Goal: Information Seeking & Learning: Learn about a topic

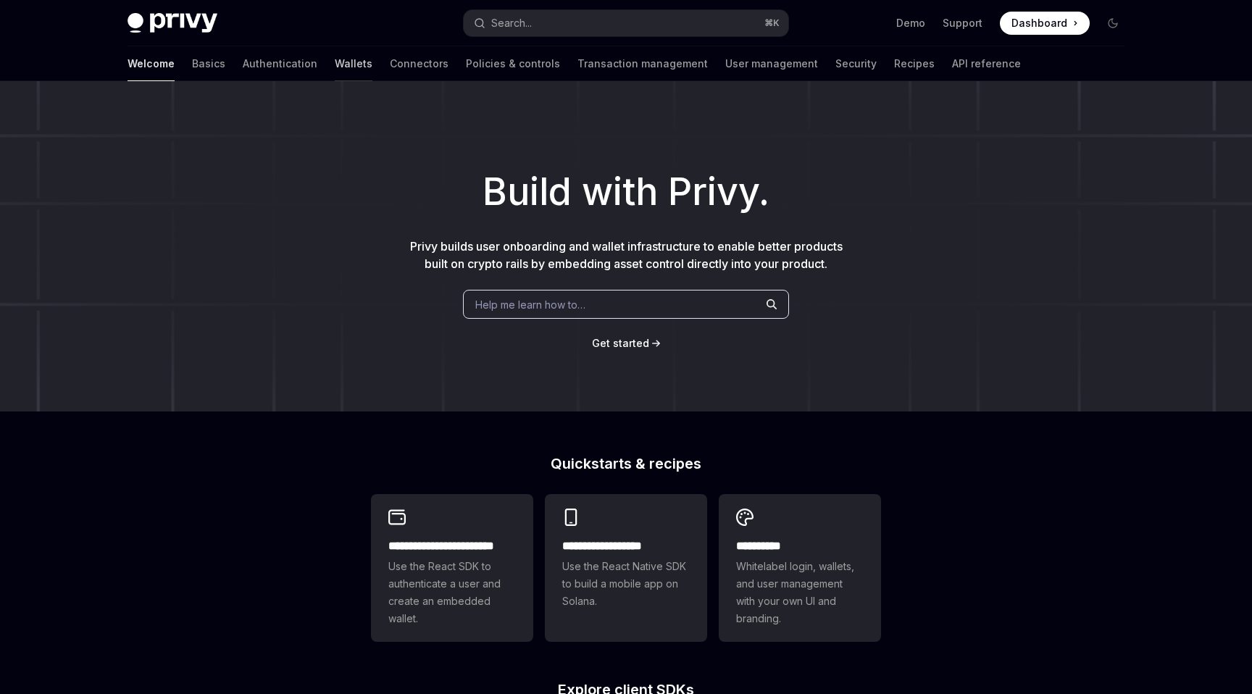
click at [335, 62] on link "Wallets" at bounding box center [354, 63] width 38 height 35
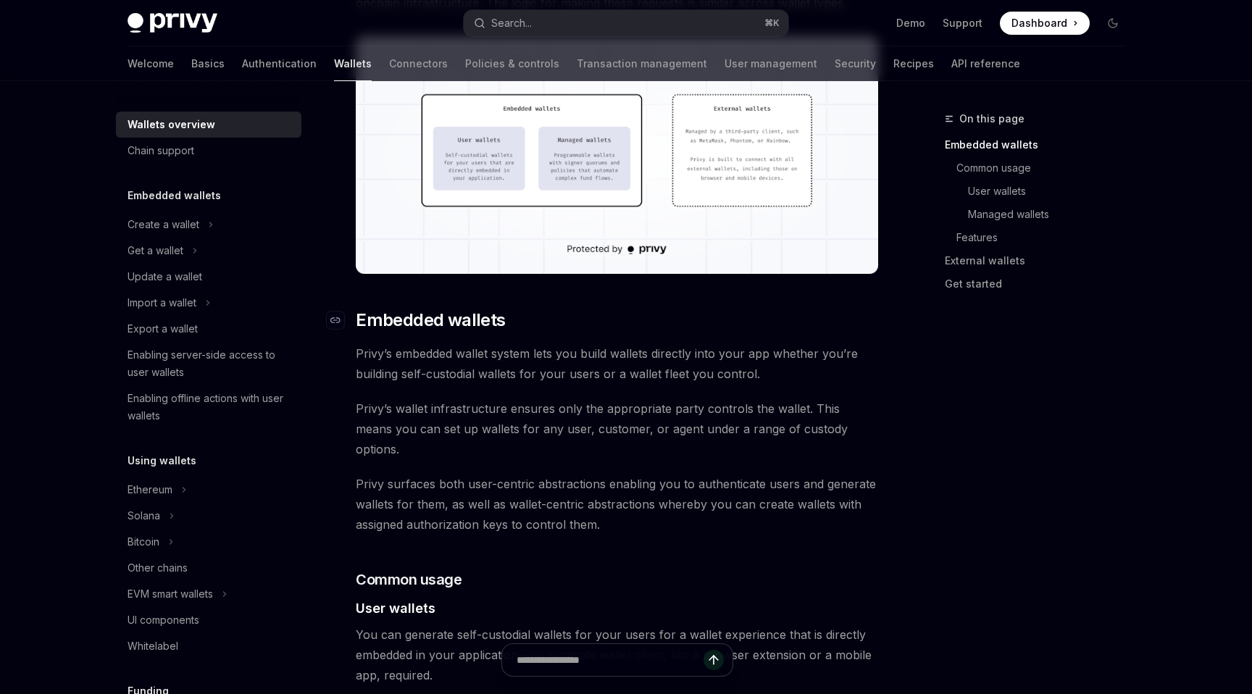
scroll to position [560, 0]
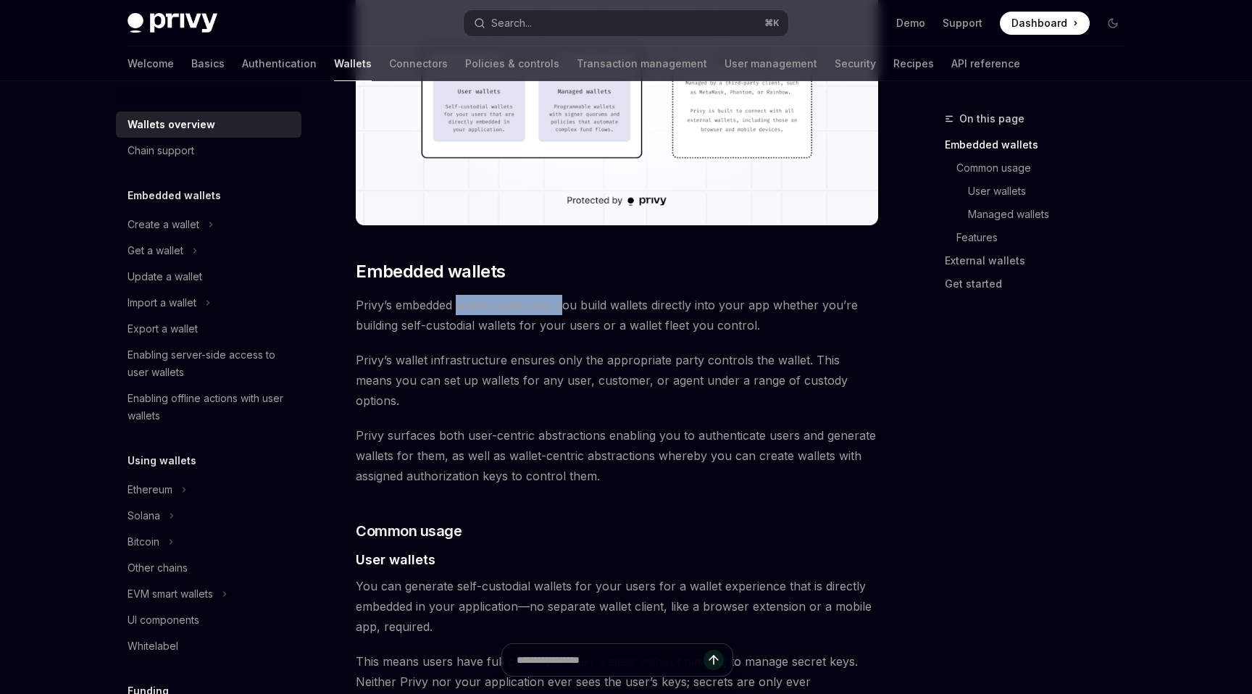
drag, startPoint x: 459, startPoint y: 304, endPoint x: 563, endPoint y: 307, distance: 103.6
click at [563, 304] on span "Privy’s embedded wallet system lets you build wallets directly into your app wh…" at bounding box center [617, 315] width 522 height 41
click at [563, 307] on span "Privy’s embedded wallet system lets you build wallets directly into your app wh…" at bounding box center [617, 315] width 522 height 41
click at [641, 364] on span "Privy’s wallet infrastructure ensures only the appropriate party controls the w…" at bounding box center [617, 380] width 522 height 61
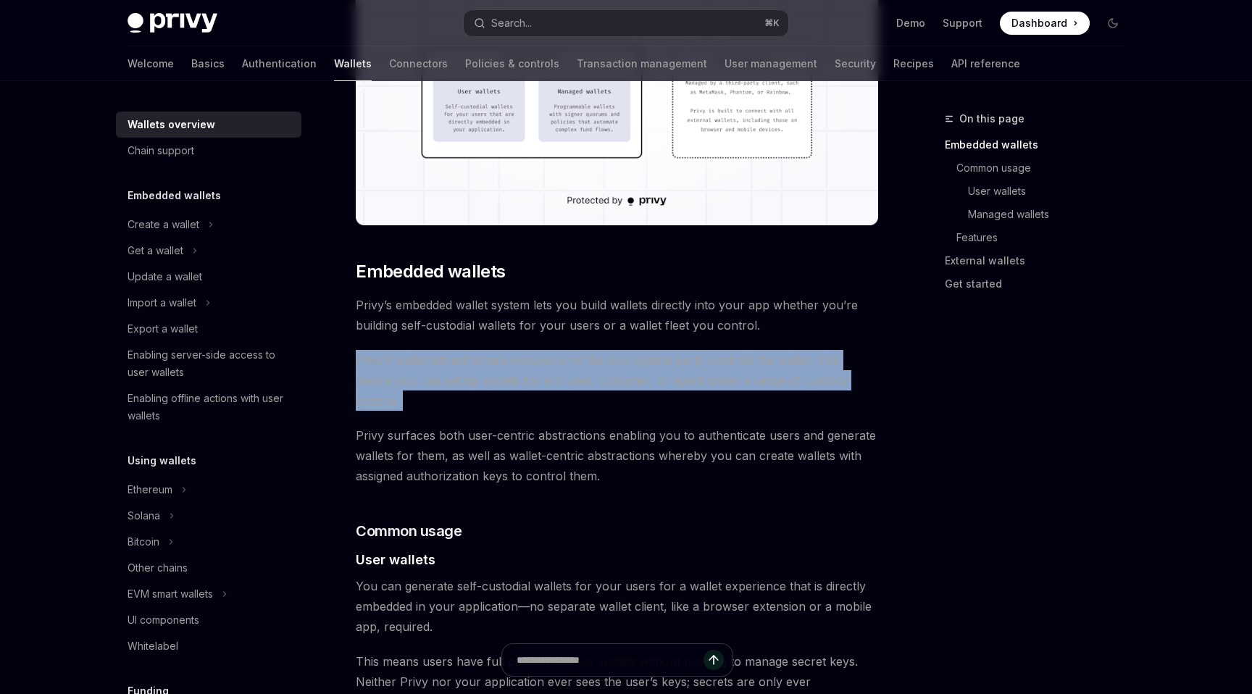
click at [641, 364] on span "Privy’s wallet infrastructure ensures only the appropriate party controls the w…" at bounding box center [617, 380] width 522 height 61
click at [601, 377] on span "Privy’s wallet infrastructure ensures only the appropriate party controls the w…" at bounding box center [617, 380] width 522 height 61
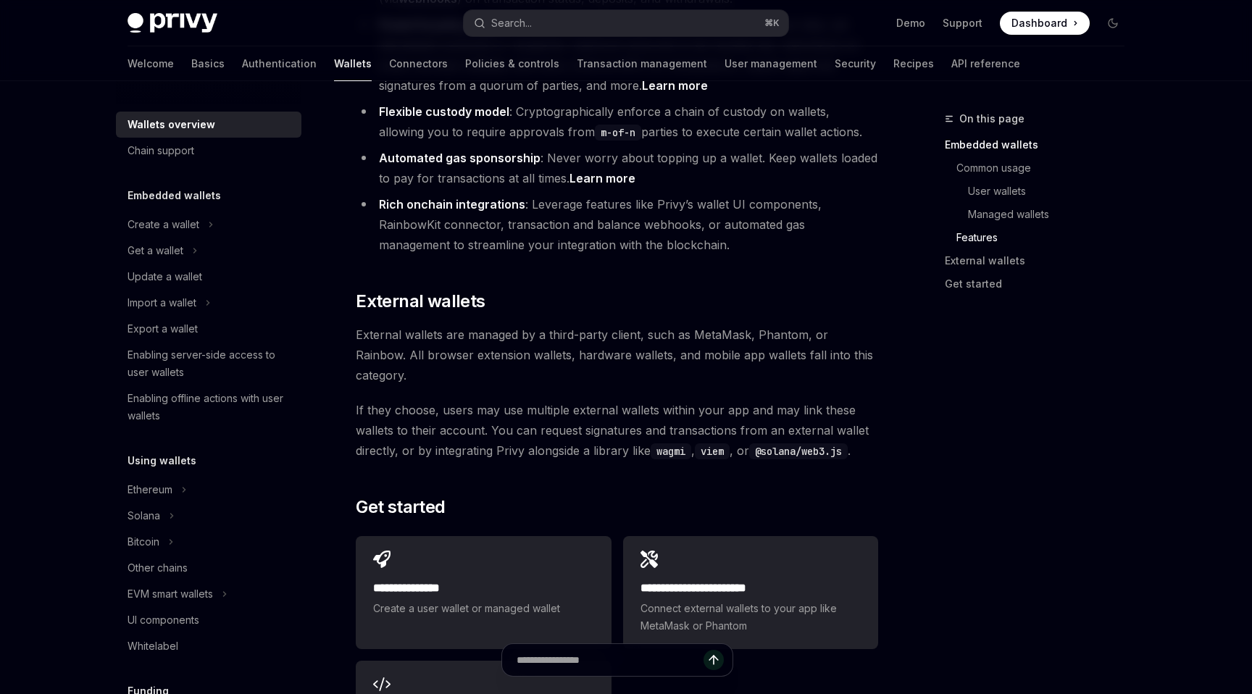
scroll to position [2005, 0]
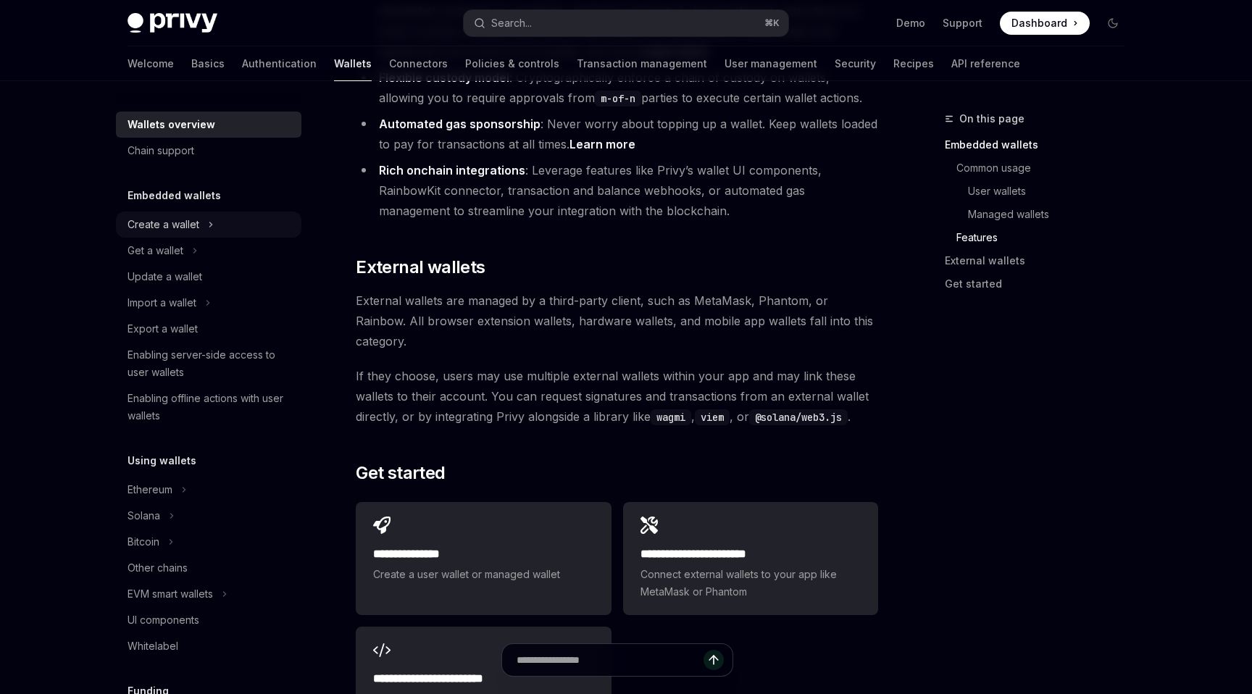
click at [181, 222] on div "Create a wallet" at bounding box center [164, 224] width 72 height 17
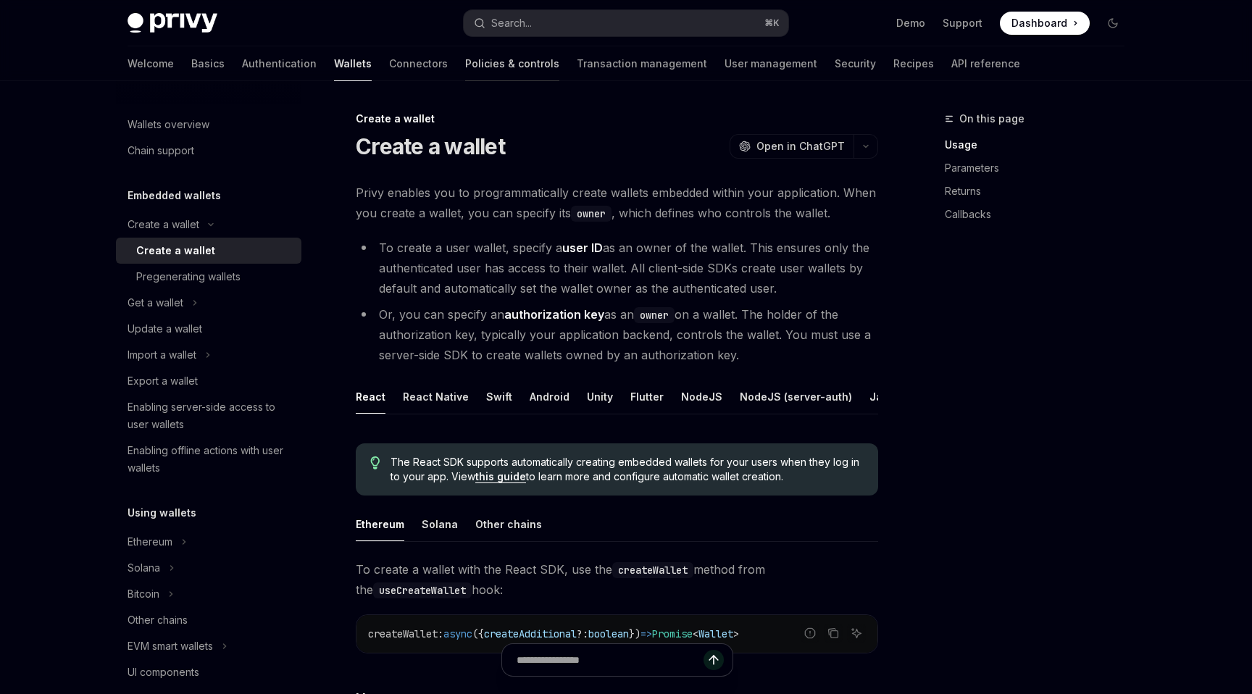
click at [465, 62] on link "Policies & controls" at bounding box center [512, 63] width 94 height 35
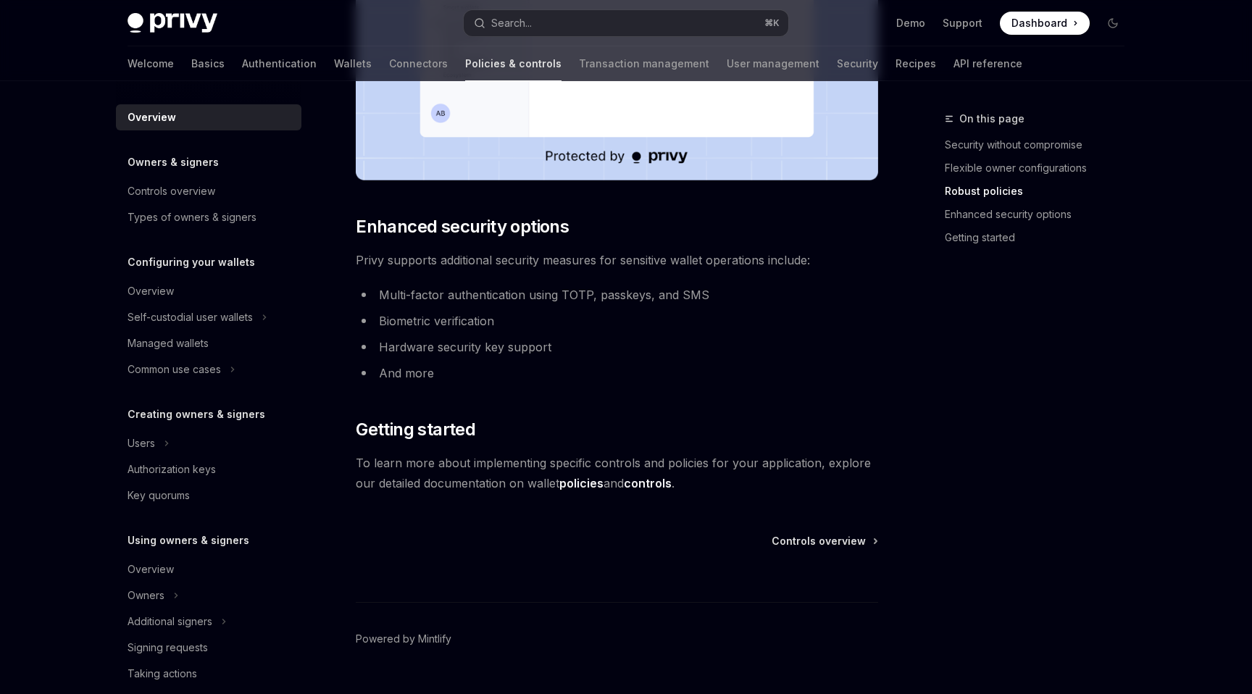
scroll to position [1144, 0]
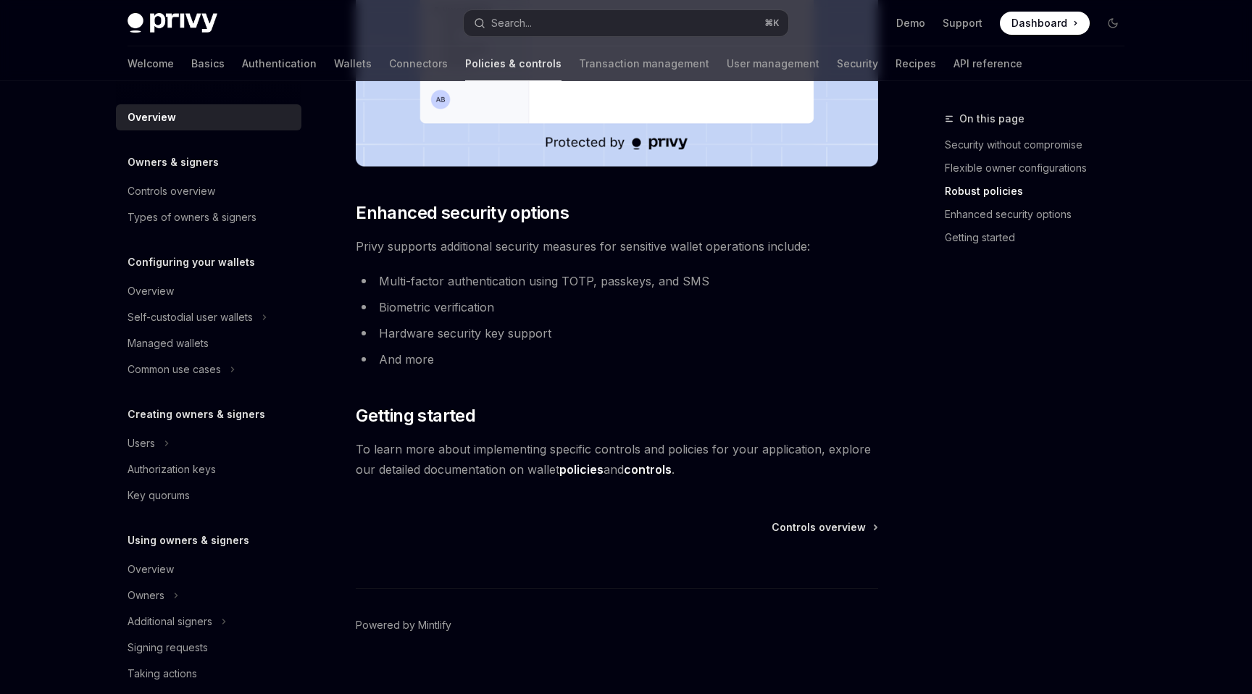
click at [577, 468] on link "policies" at bounding box center [581, 469] width 44 height 15
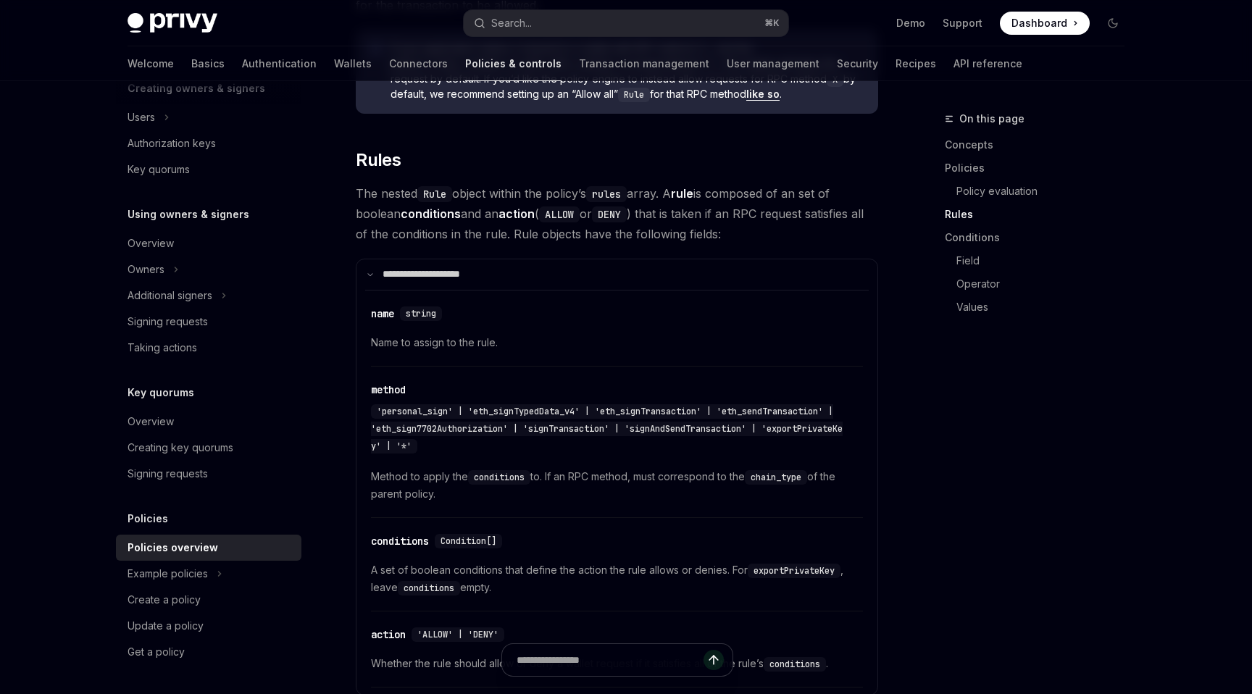
scroll to position [2219, 0]
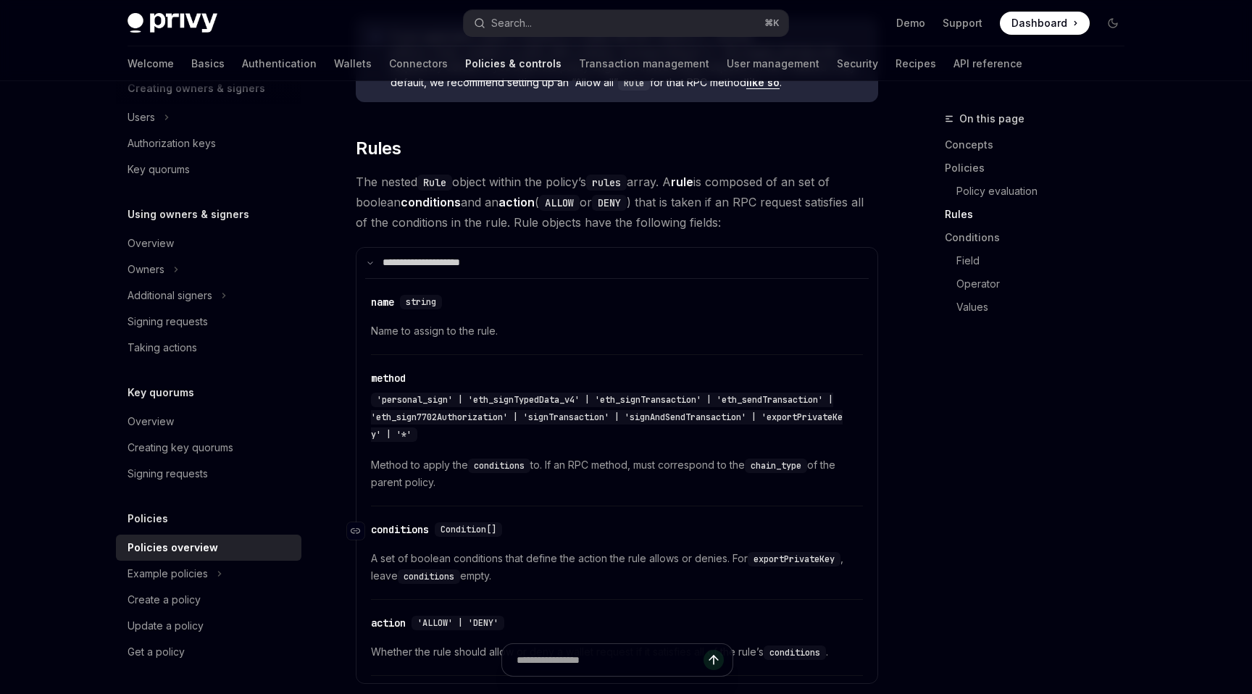
click at [481, 524] on span "Condition[]" at bounding box center [469, 530] width 56 height 12
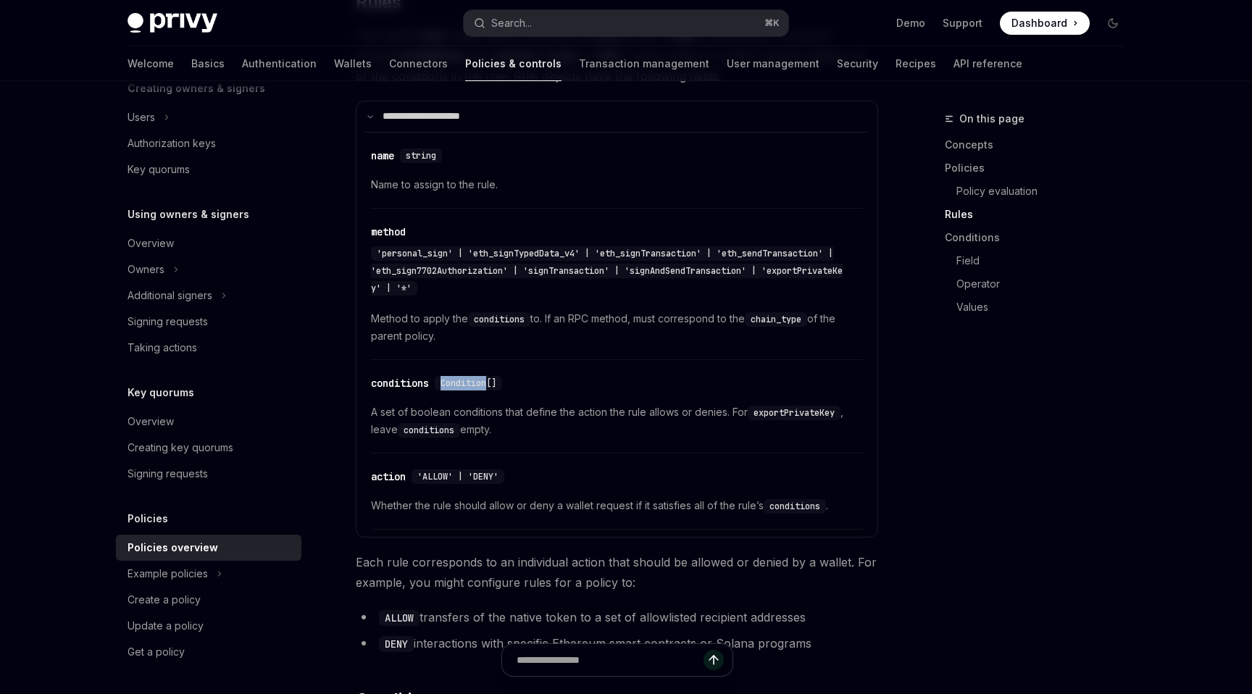
scroll to position [2369, 0]
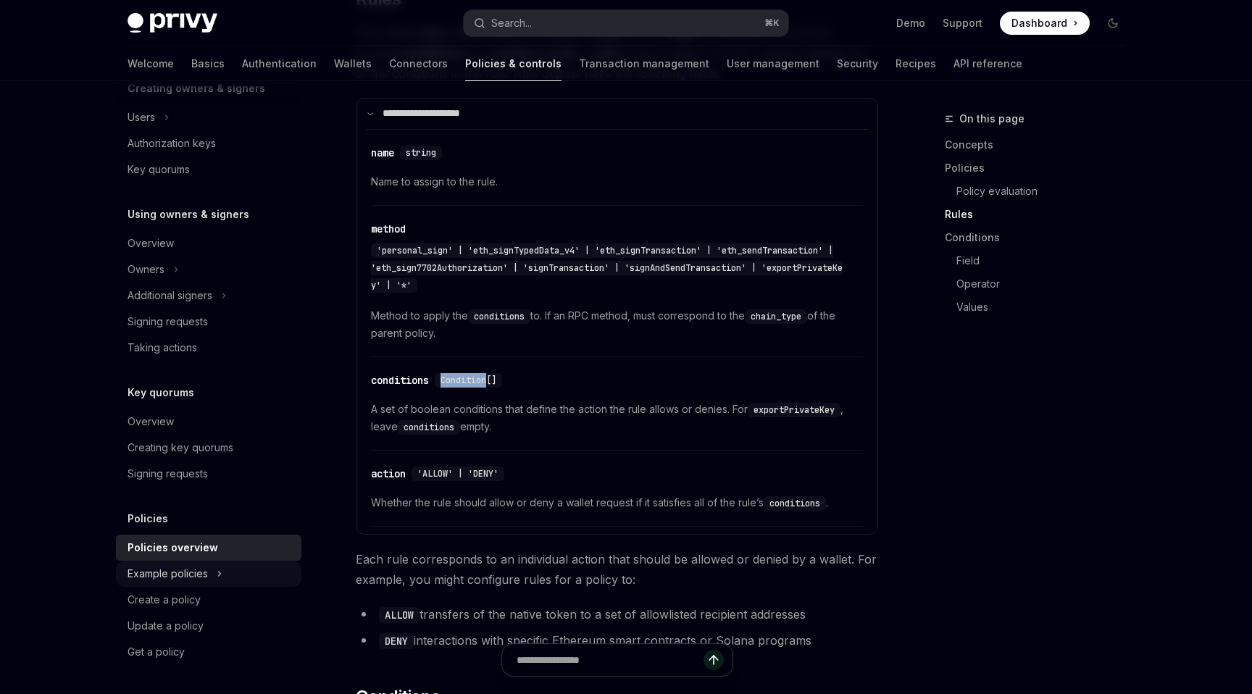
click at [153, 573] on div "Example policies" at bounding box center [168, 573] width 80 height 17
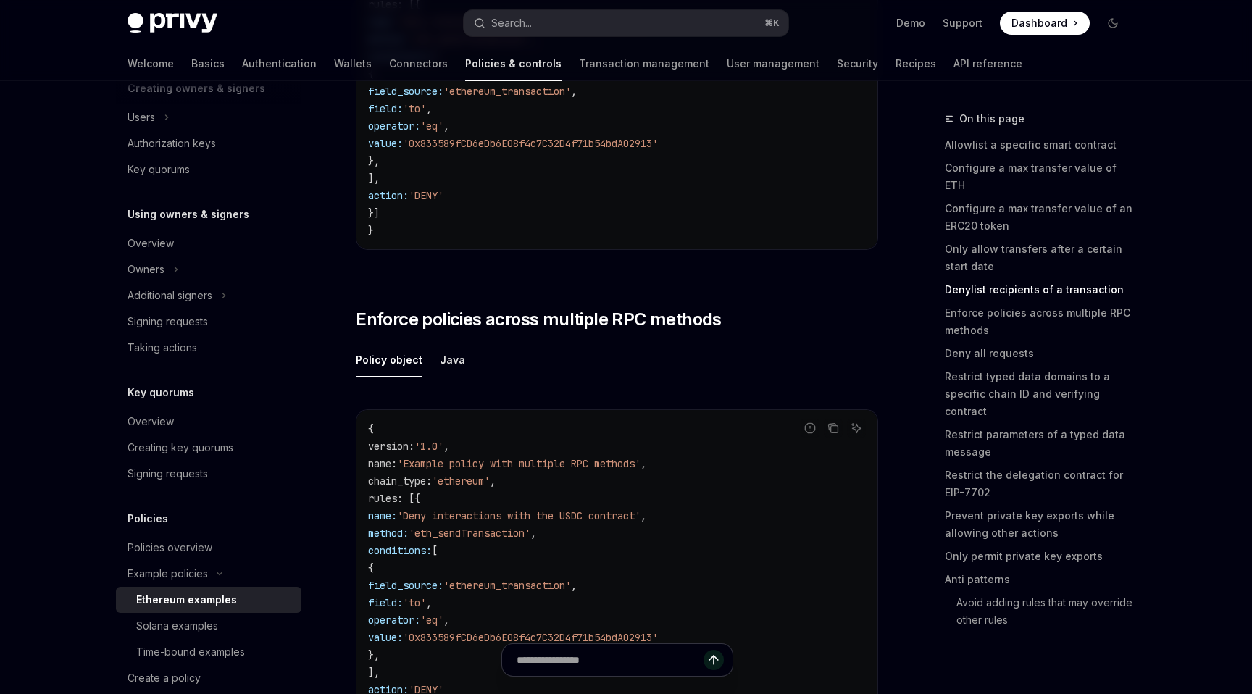
scroll to position [3338, 0]
click at [225, 622] on div "Solana examples" at bounding box center [214, 625] width 157 height 17
type textarea "*"
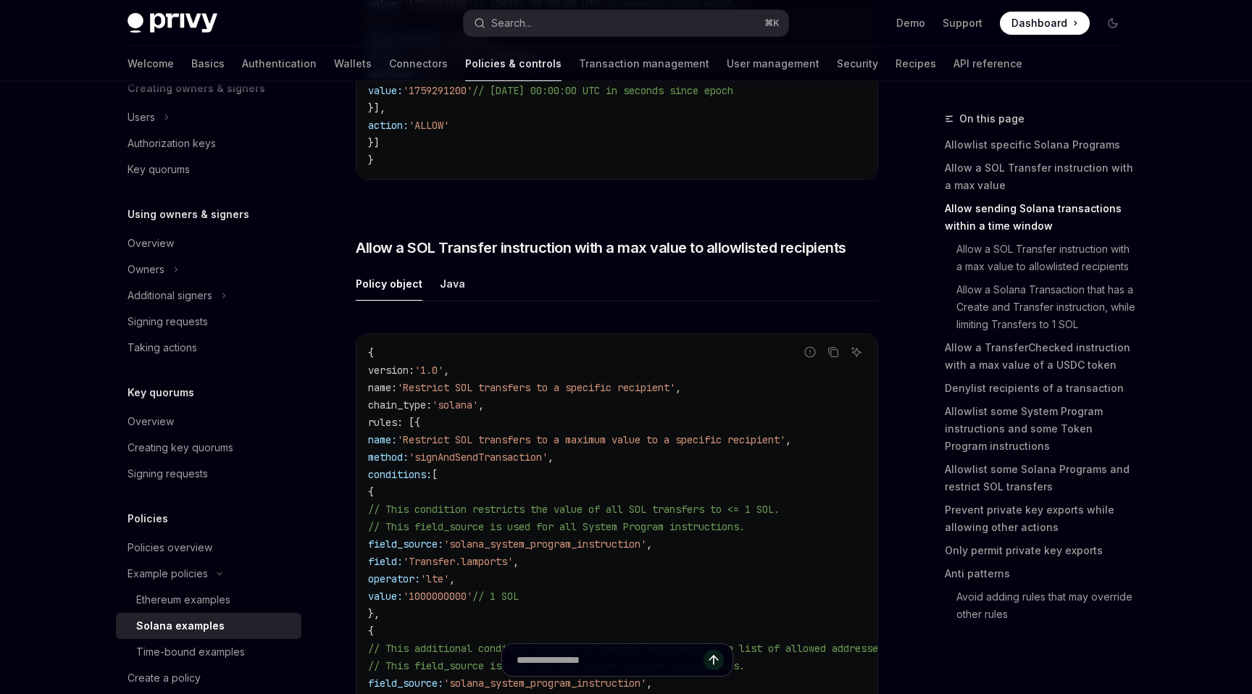
scroll to position [1538, 0]
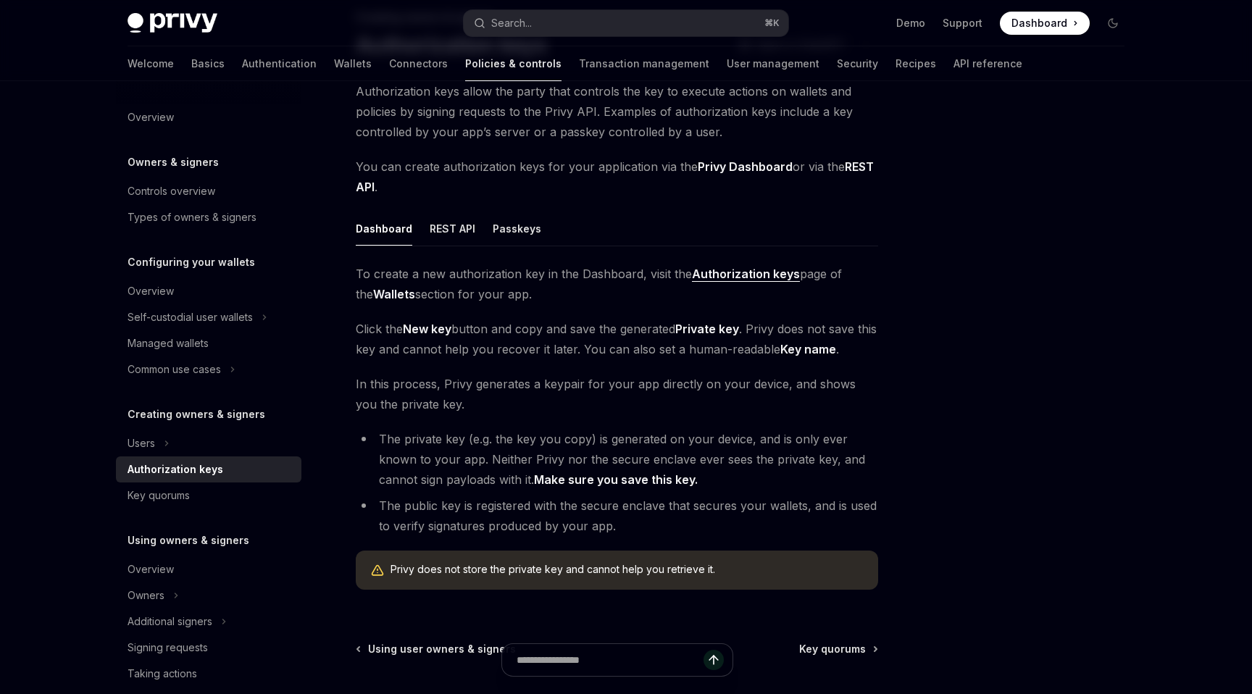
scroll to position [108, 0]
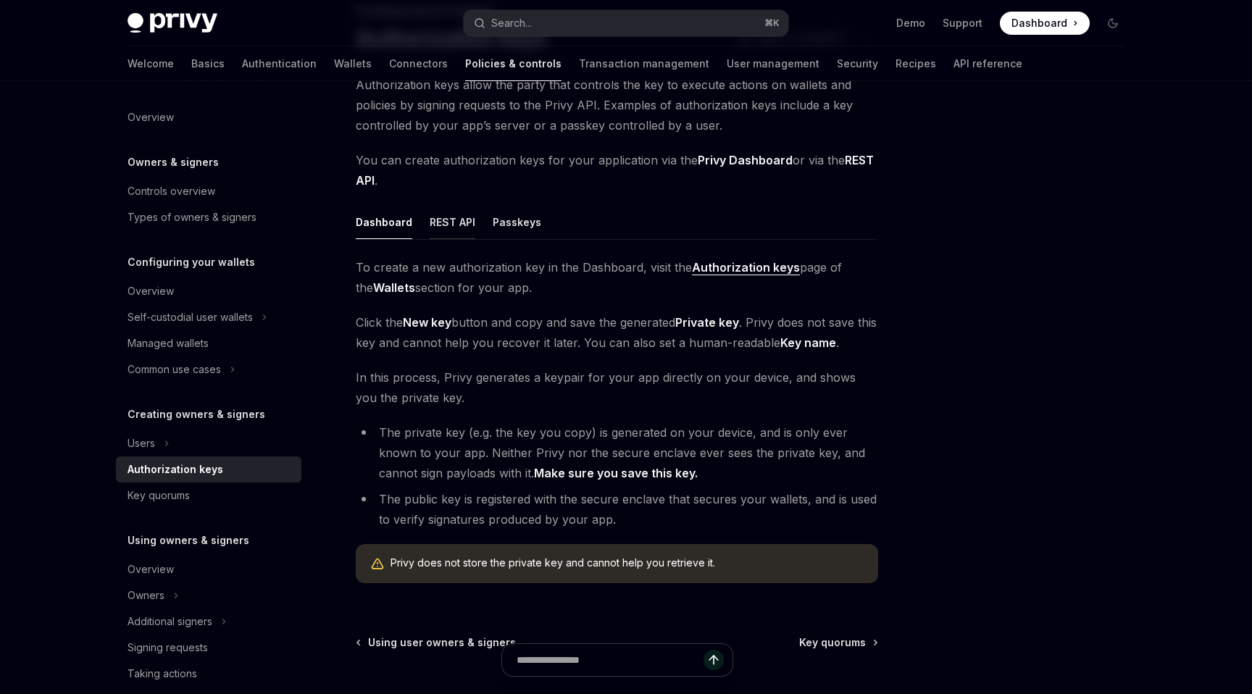
click at [469, 227] on div "REST API" at bounding box center [453, 222] width 46 height 34
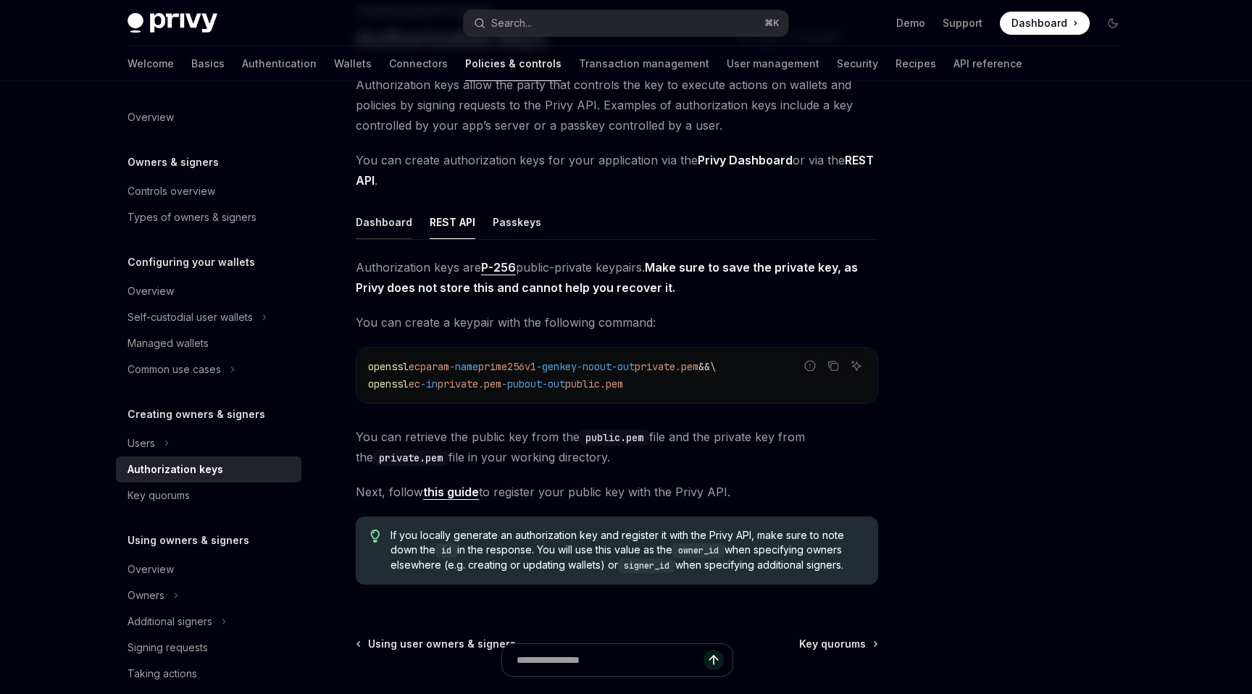
click at [393, 225] on div "Dashboard" at bounding box center [384, 222] width 57 height 34
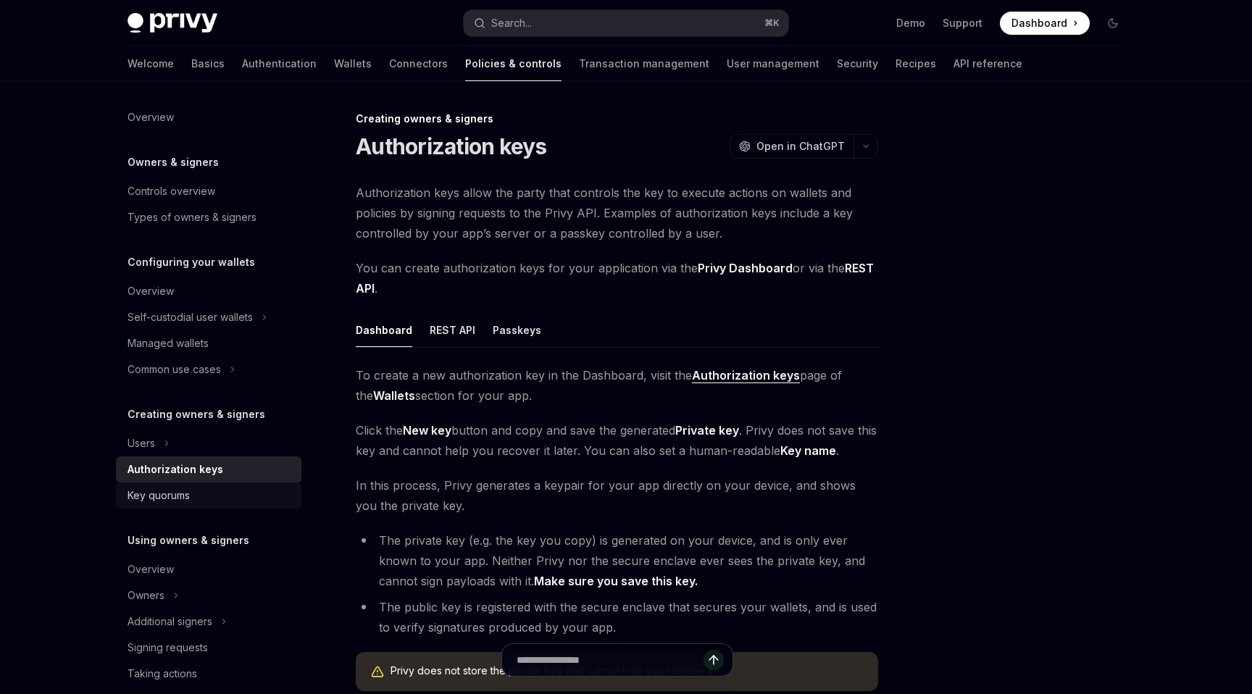
click at [207, 491] on div "Key quorums" at bounding box center [210, 495] width 165 height 17
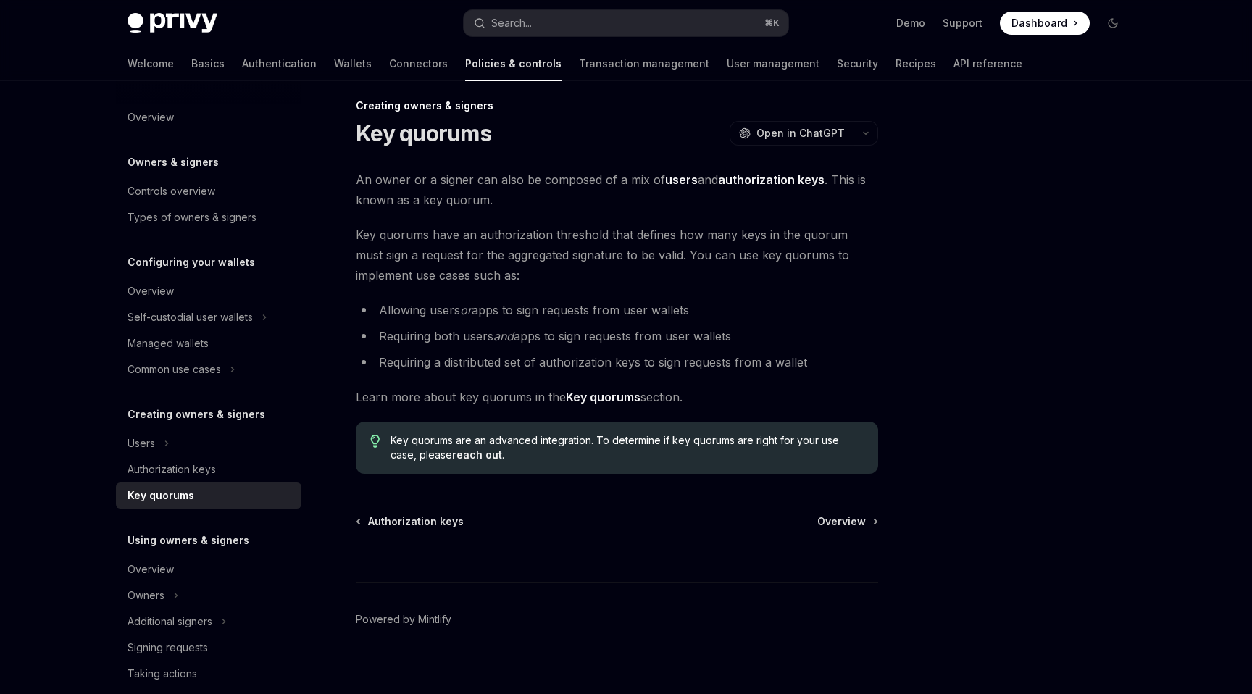
scroll to position [12, 0]
click at [606, 399] on strong "Key quorums" at bounding box center [603, 398] width 75 height 14
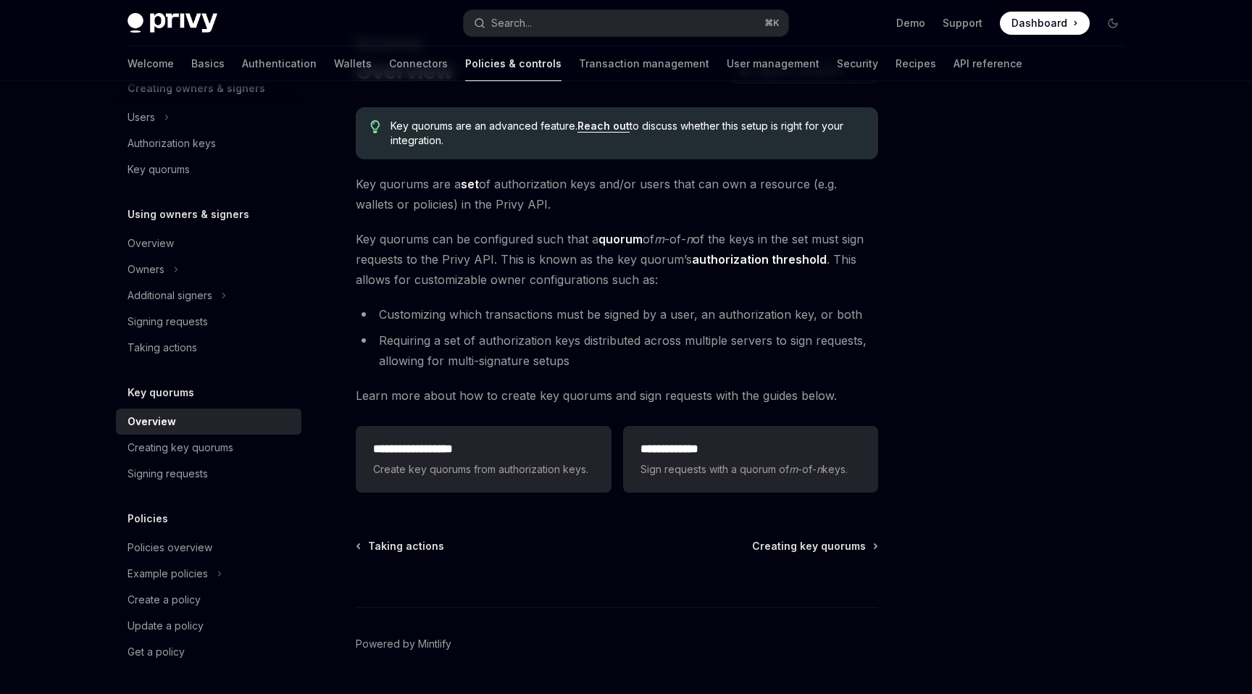
scroll to position [82, 0]
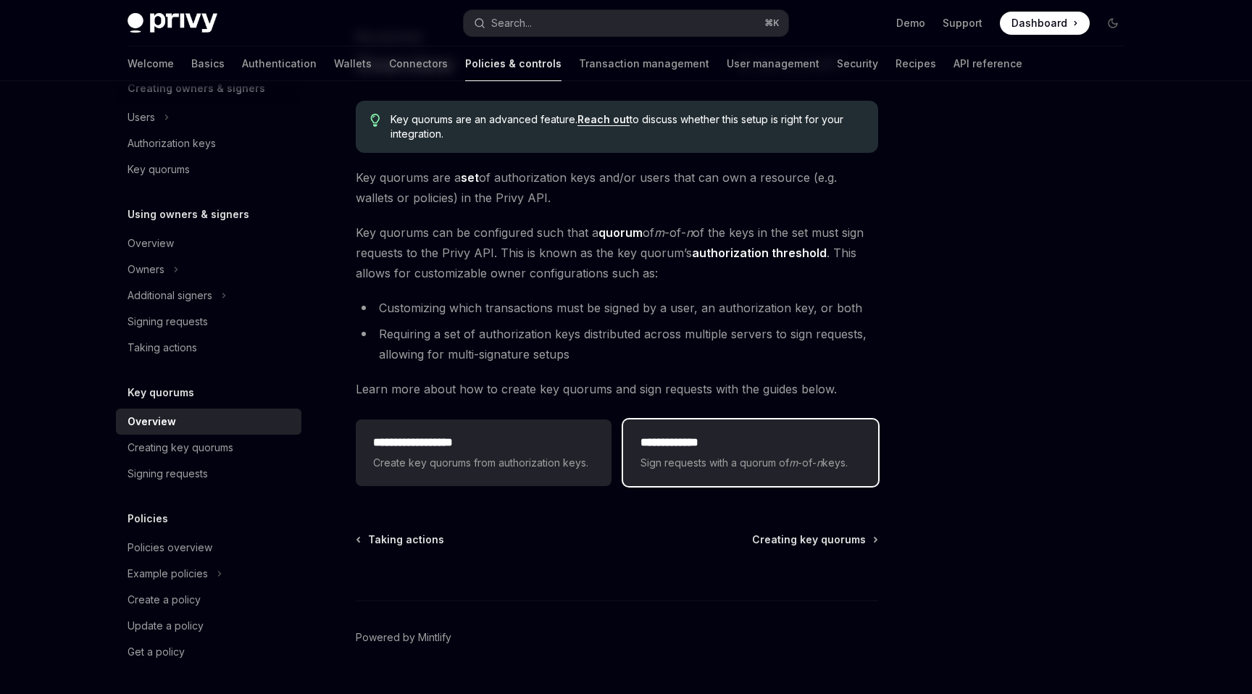
click at [720, 470] on span "Sign requests with a quorum of m -of- n keys." at bounding box center [751, 462] width 220 height 17
type textarea "*"
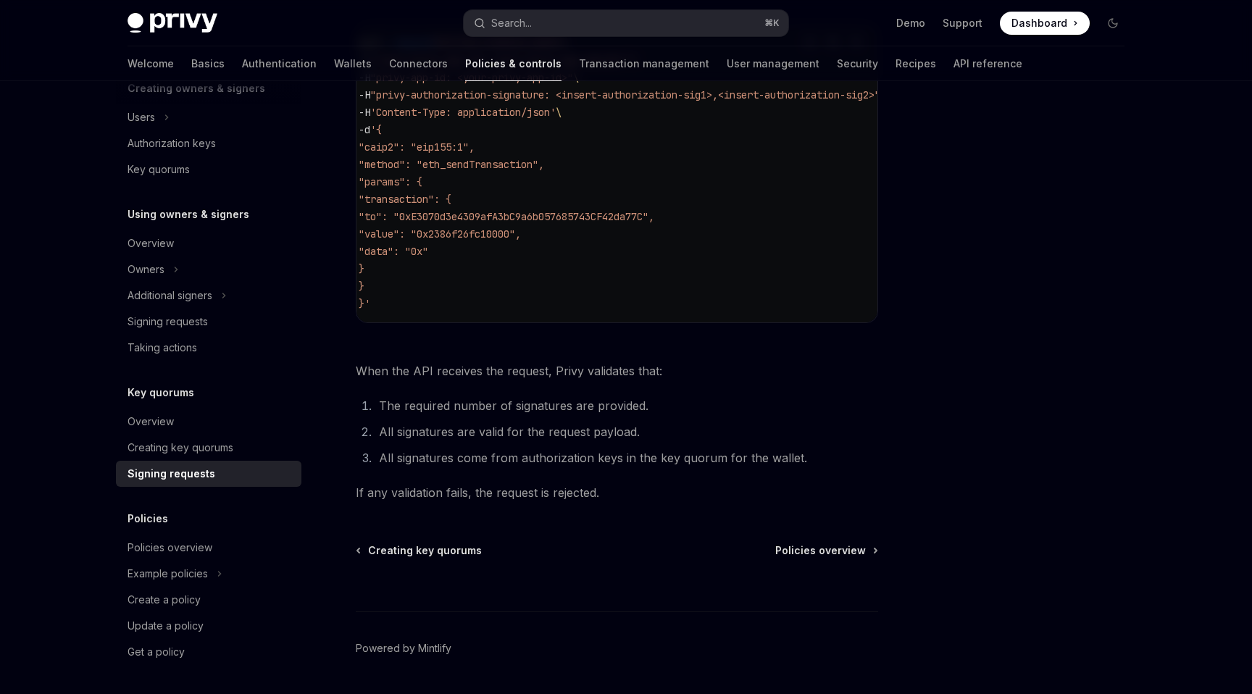
scroll to position [484, 0]
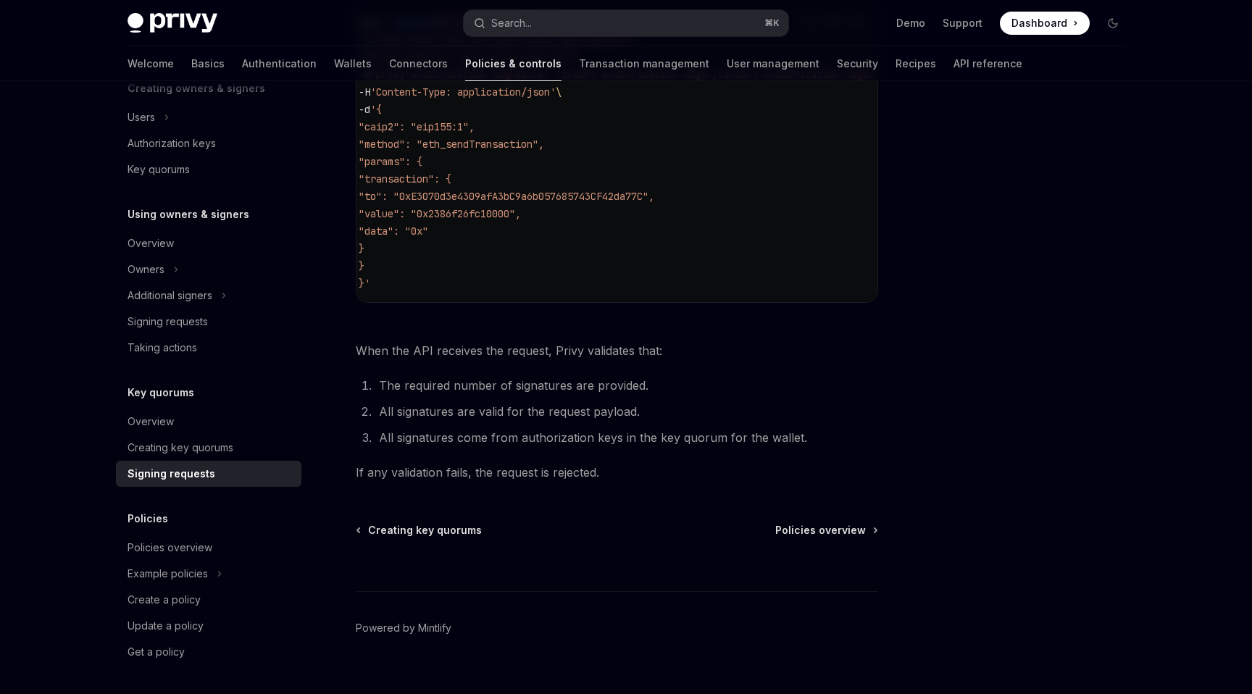
click at [717, 438] on li "All signatures come from authorization keys in the key quorum for the wallet." at bounding box center [627, 438] width 504 height 20
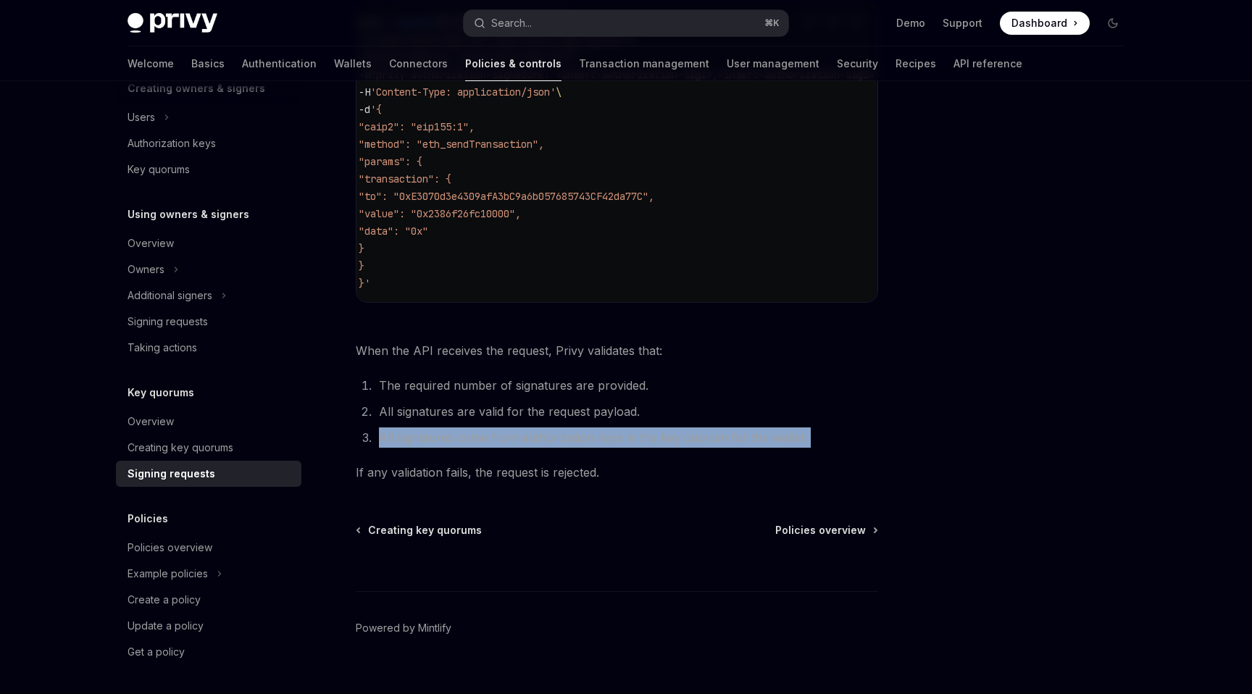
click at [717, 438] on li "All signatures come from authorization keys in the key quorum for the wallet." at bounding box center [627, 438] width 504 height 20
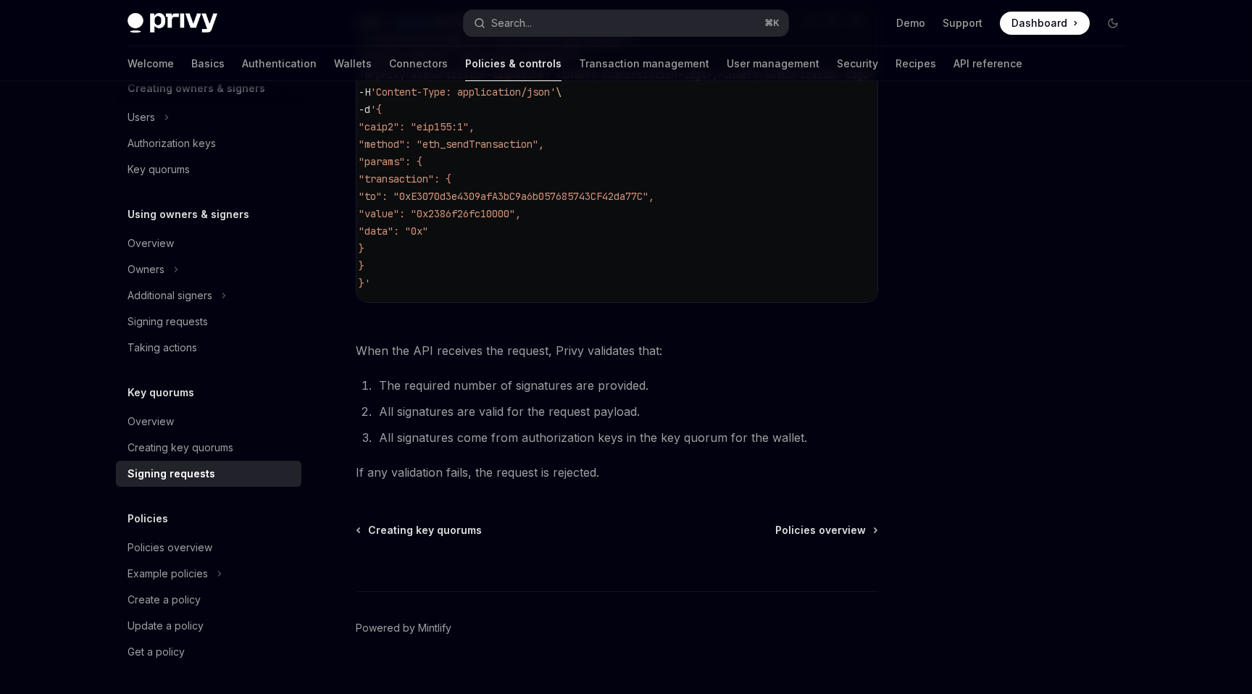
click at [716, 441] on li "All signatures come from authorization keys in the key quorum for the wallet." at bounding box center [627, 438] width 504 height 20
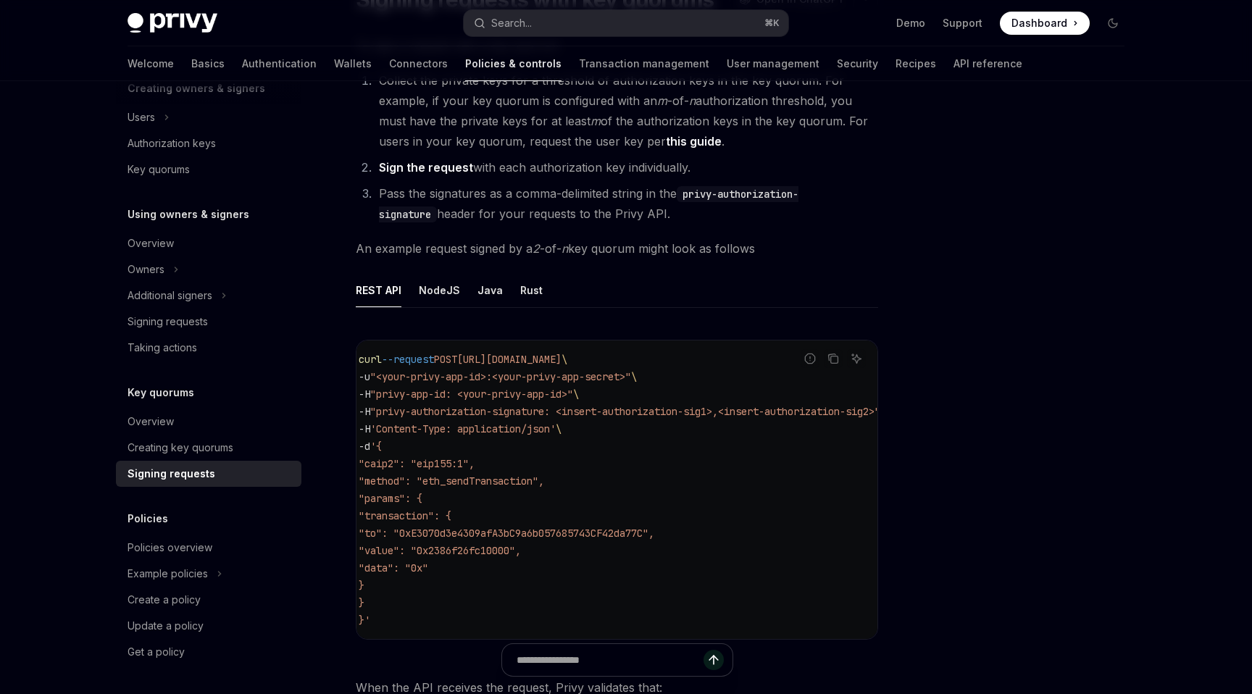
scroll to position [0, 0]
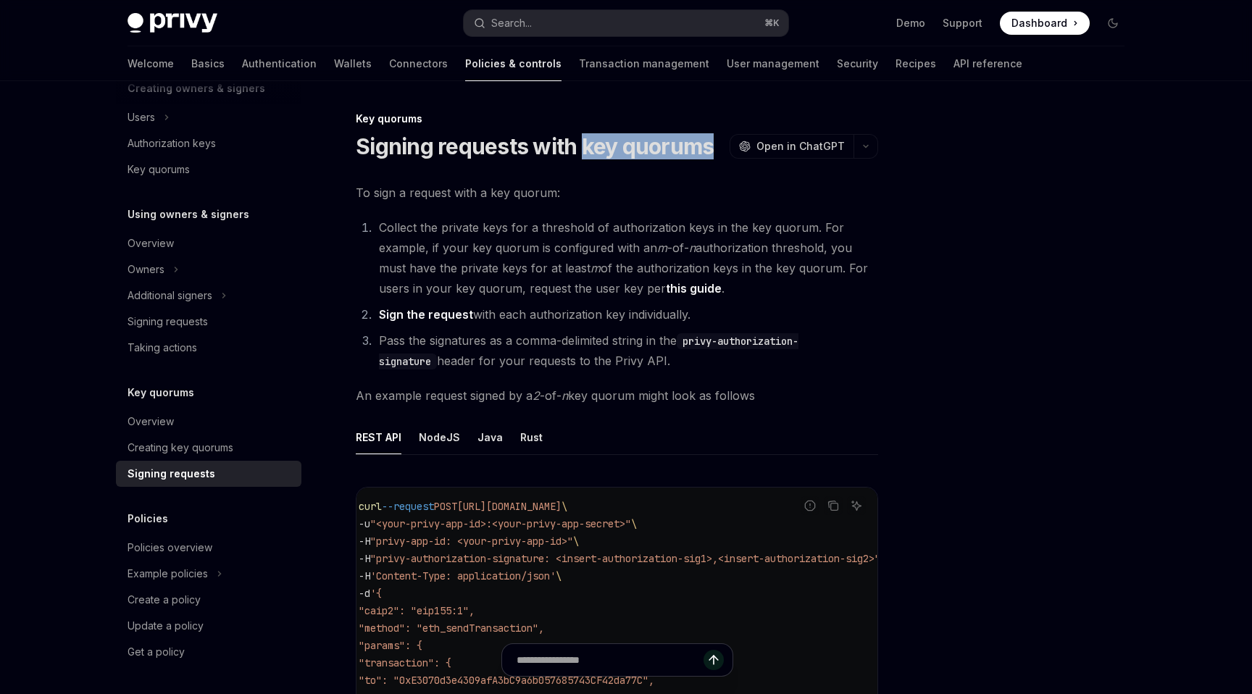
drag, startPoint x: 711, startPoint y: 143, endPoint x: 581, endPoint y: 148, distance: 129.8
click at [581, 148] on div "Signing requests with key quorums OpenAI Open in ChatGPT" at bounding box center [617, 146] width 522 height 26
copy h1 "key quorums"
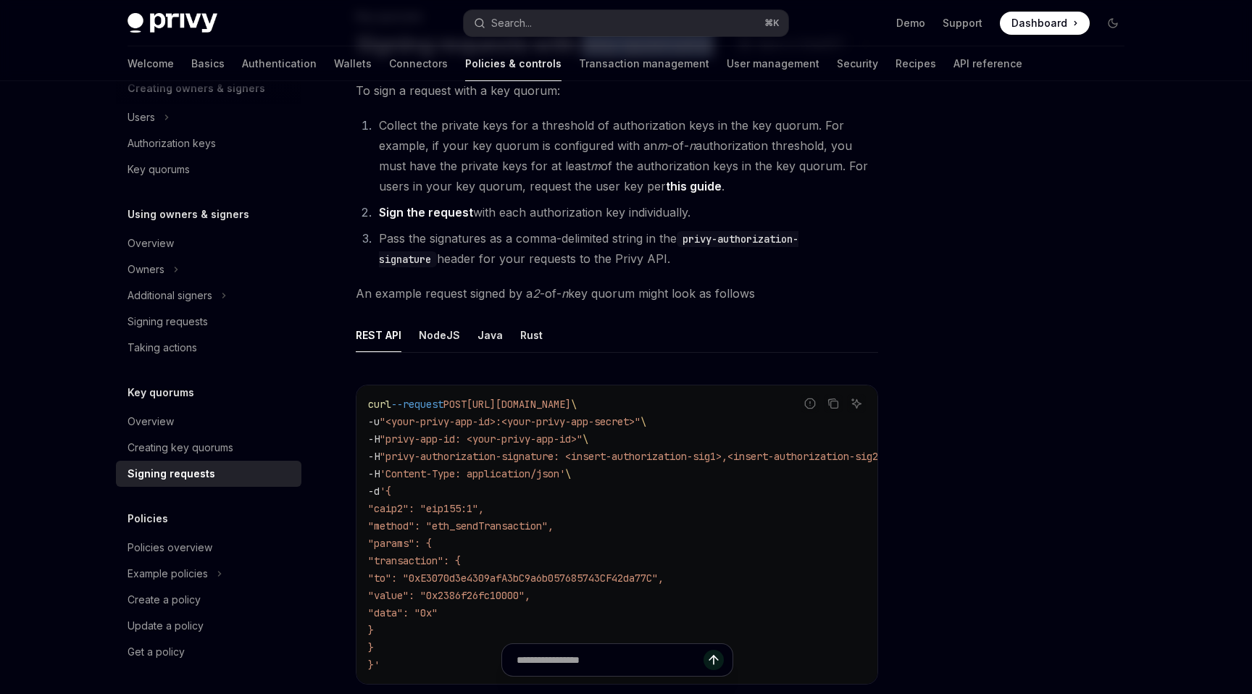
scroll to position [101, 0]
